Goal: Download file/media

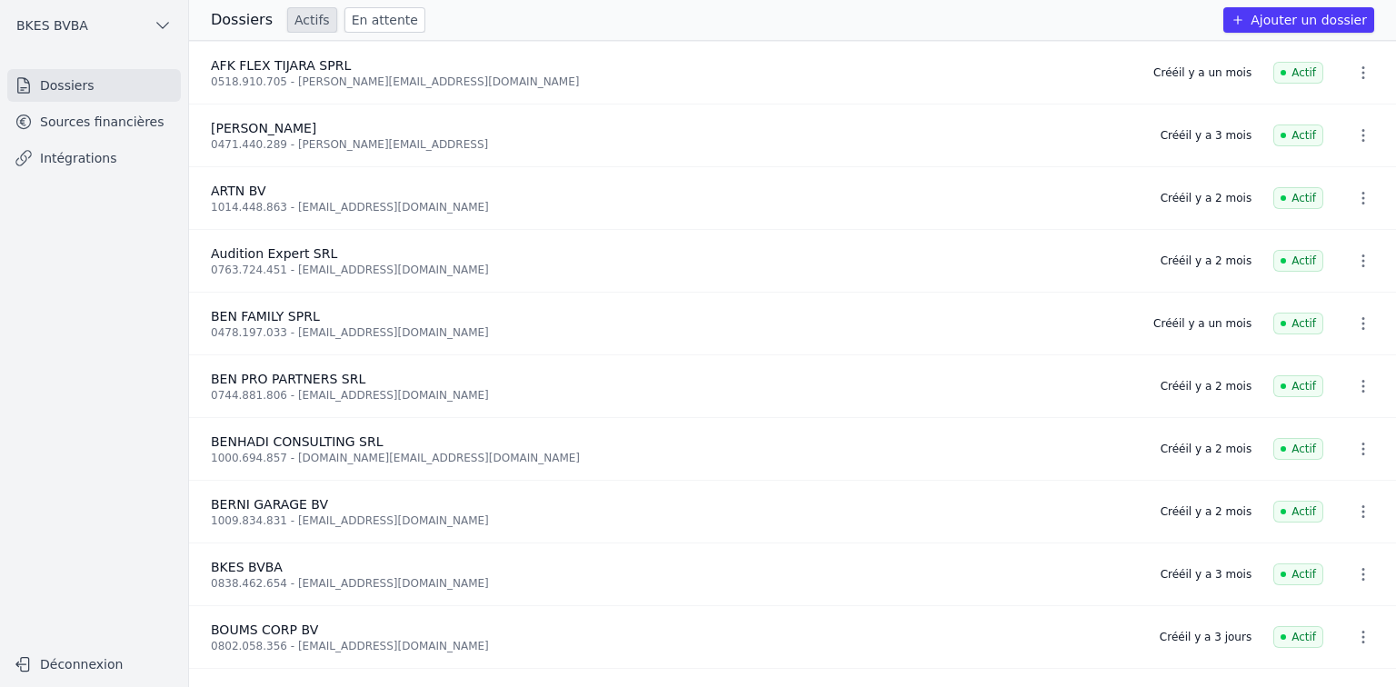
click at [132, 131] on link "Sources financières" at bounding box center [94, 121] width 174 height 33
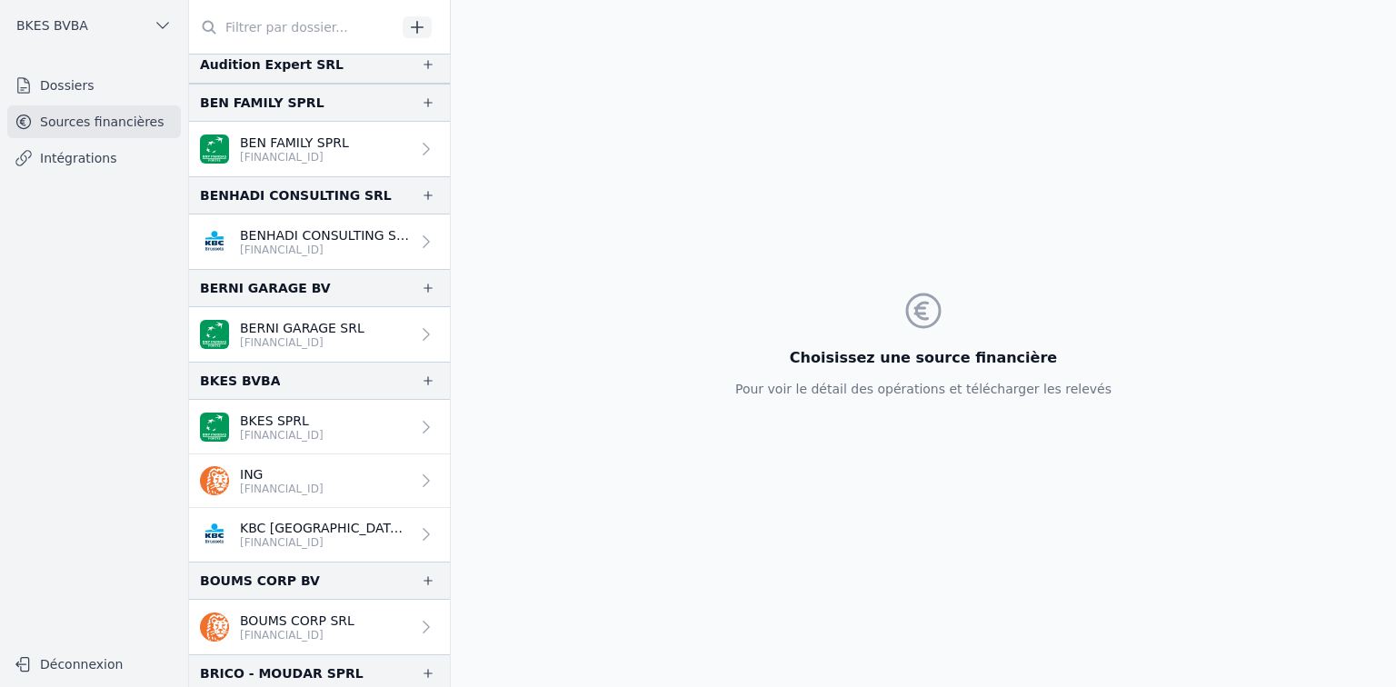
scroll to position [412, 0]
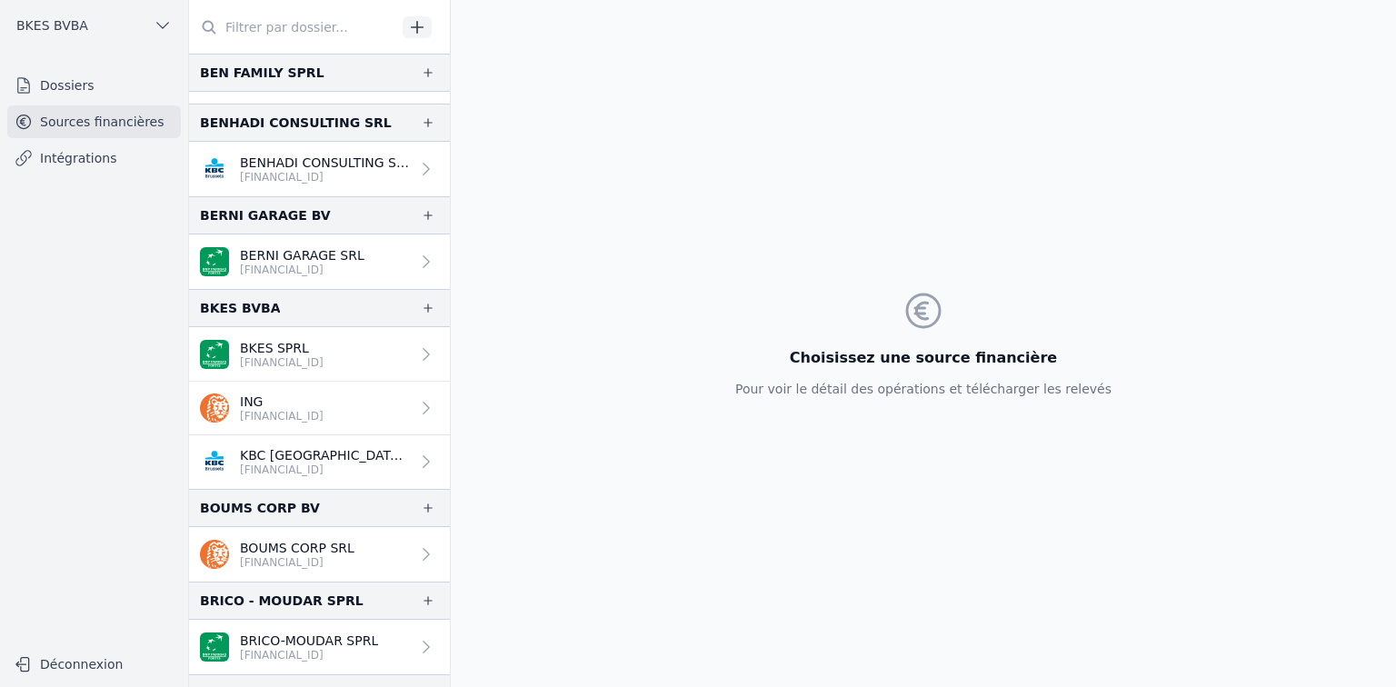
click at [252, 396] on p "ING" at bounding box center [282, 402] width 84 height 18
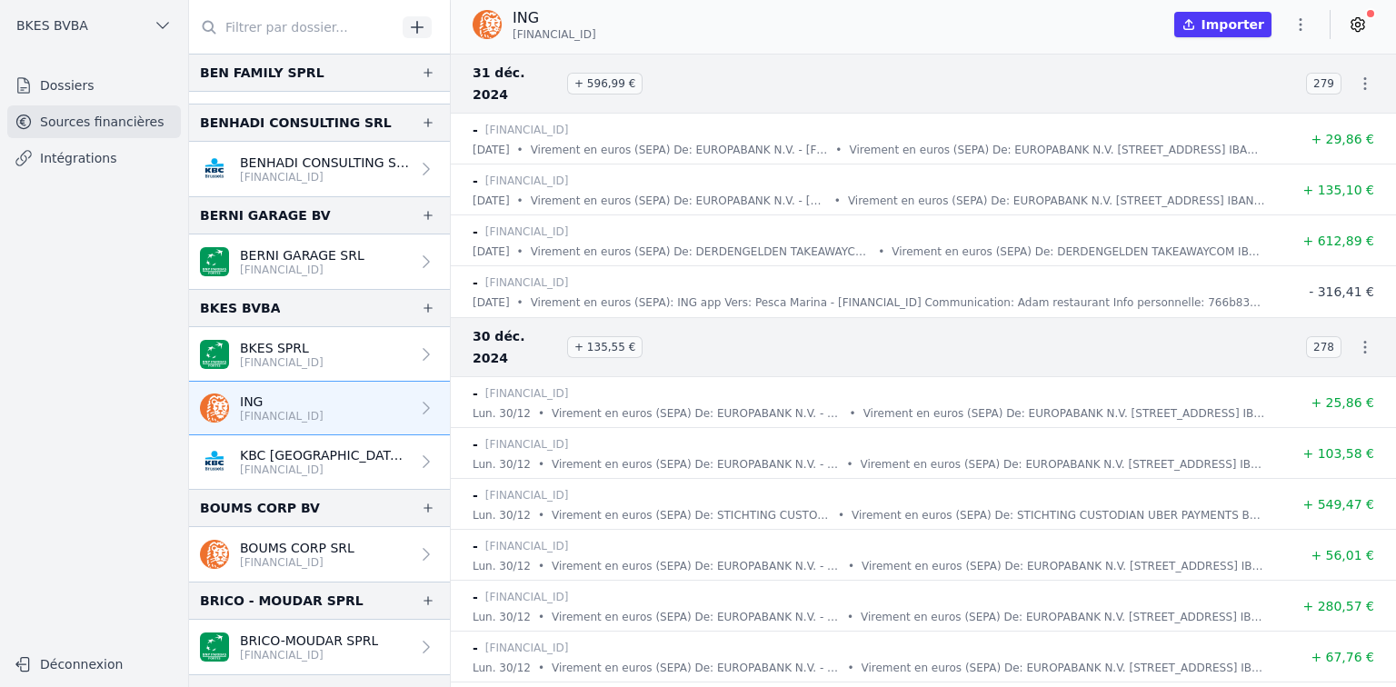
click at [1298, 23] on icon "button" at bounding box center [1300, 24] width 18 height 18
click at [1252, 95] on button "Exporter" at bounding box center [1256, 97] width 131 height 34
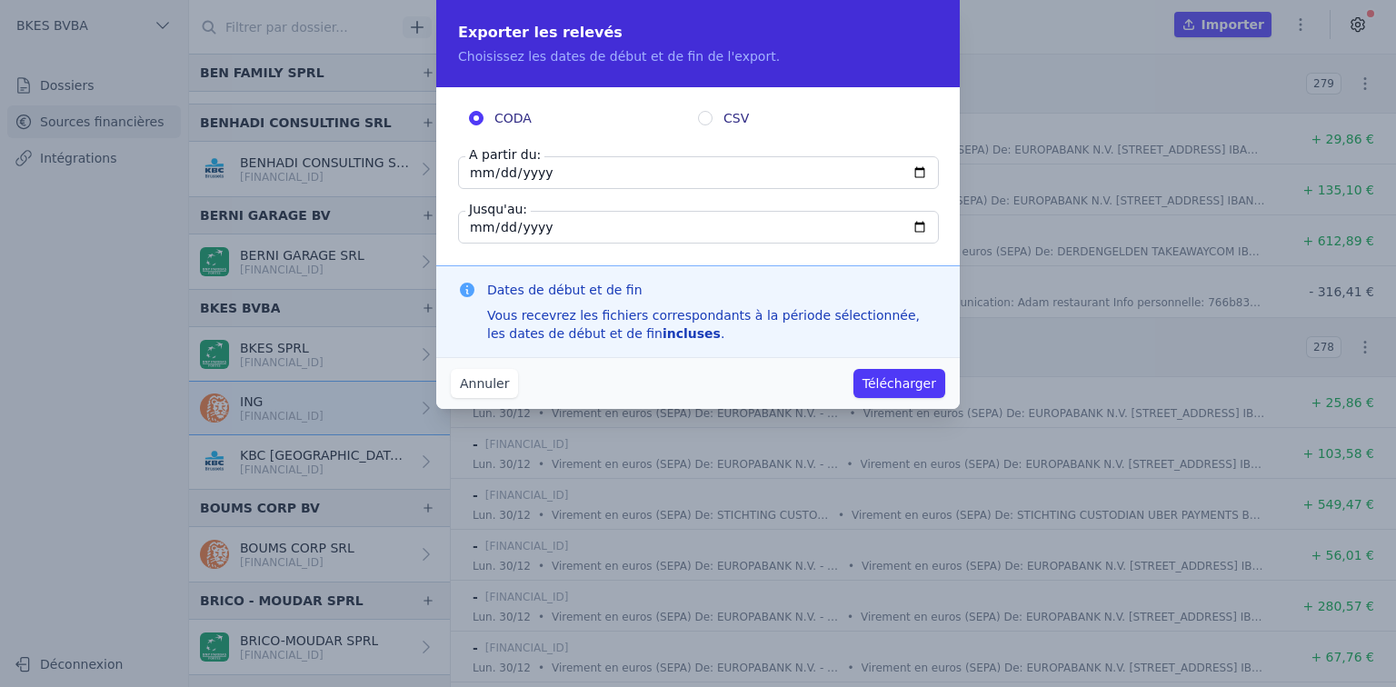
click at [481, 171] on input "[DATE]" at bounding box center [698, 172] width 481 height 33
type input "[DATE]"
click at [880, 387] on button "Télécharger" at bounding box center [899, 383] width 92 height 29
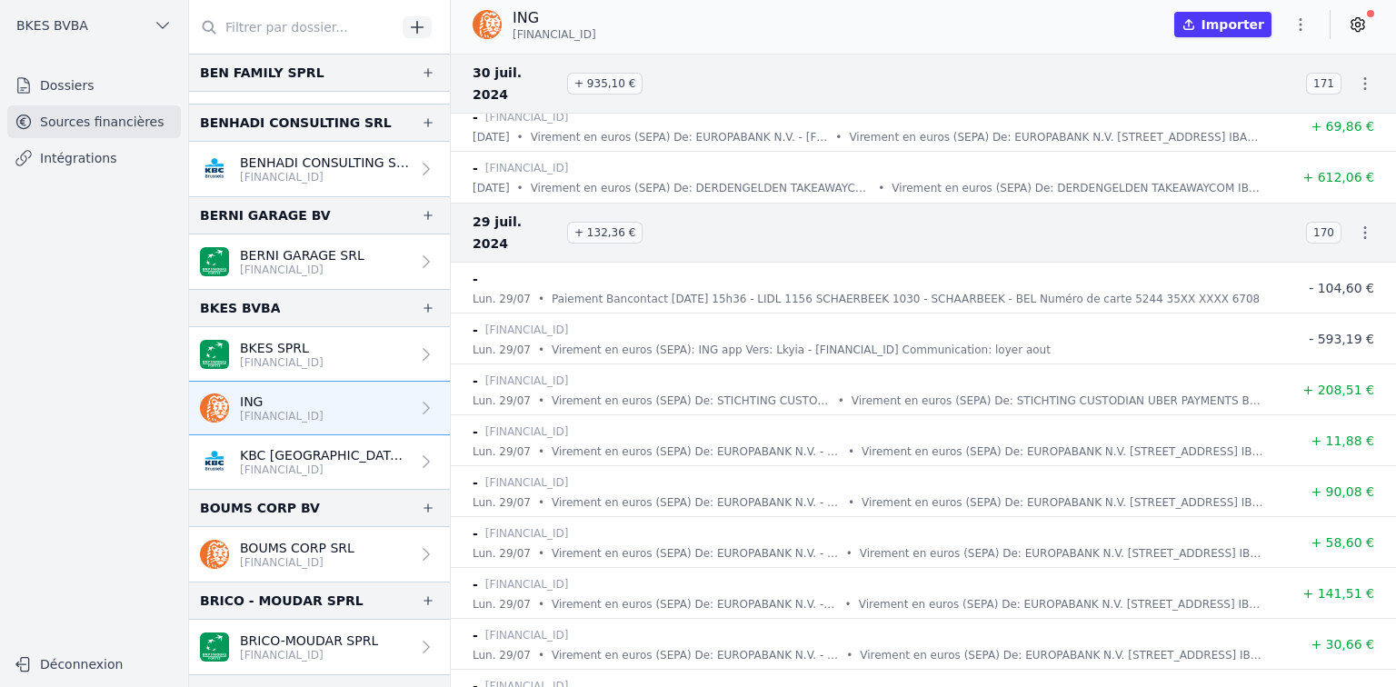
scroll to position [28624, 0]
